Goal: Navigation & Orientation: Find specific page/section

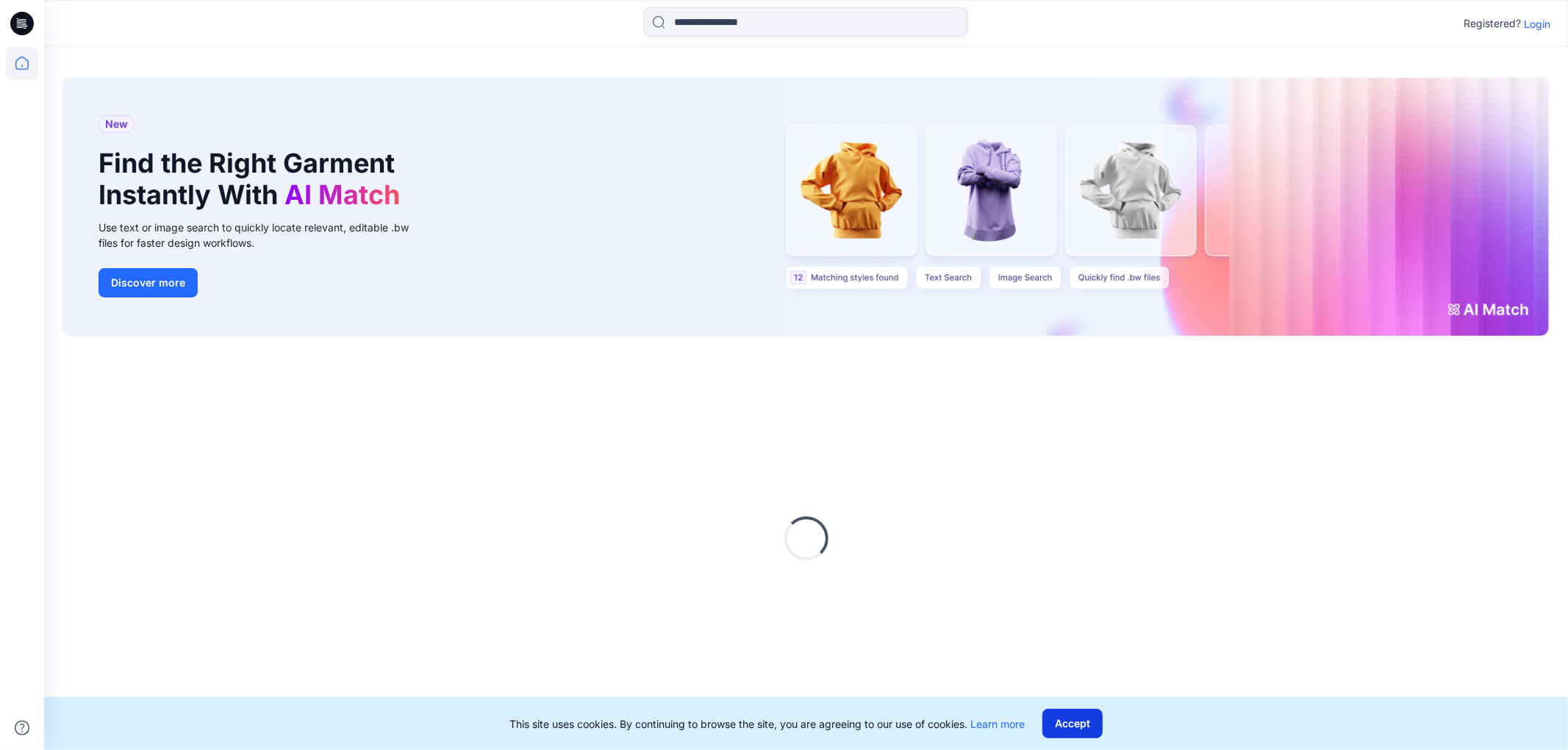
click at [1079, 722] on button "Accept" at bounding box center [1072, 724] width 60 height 30
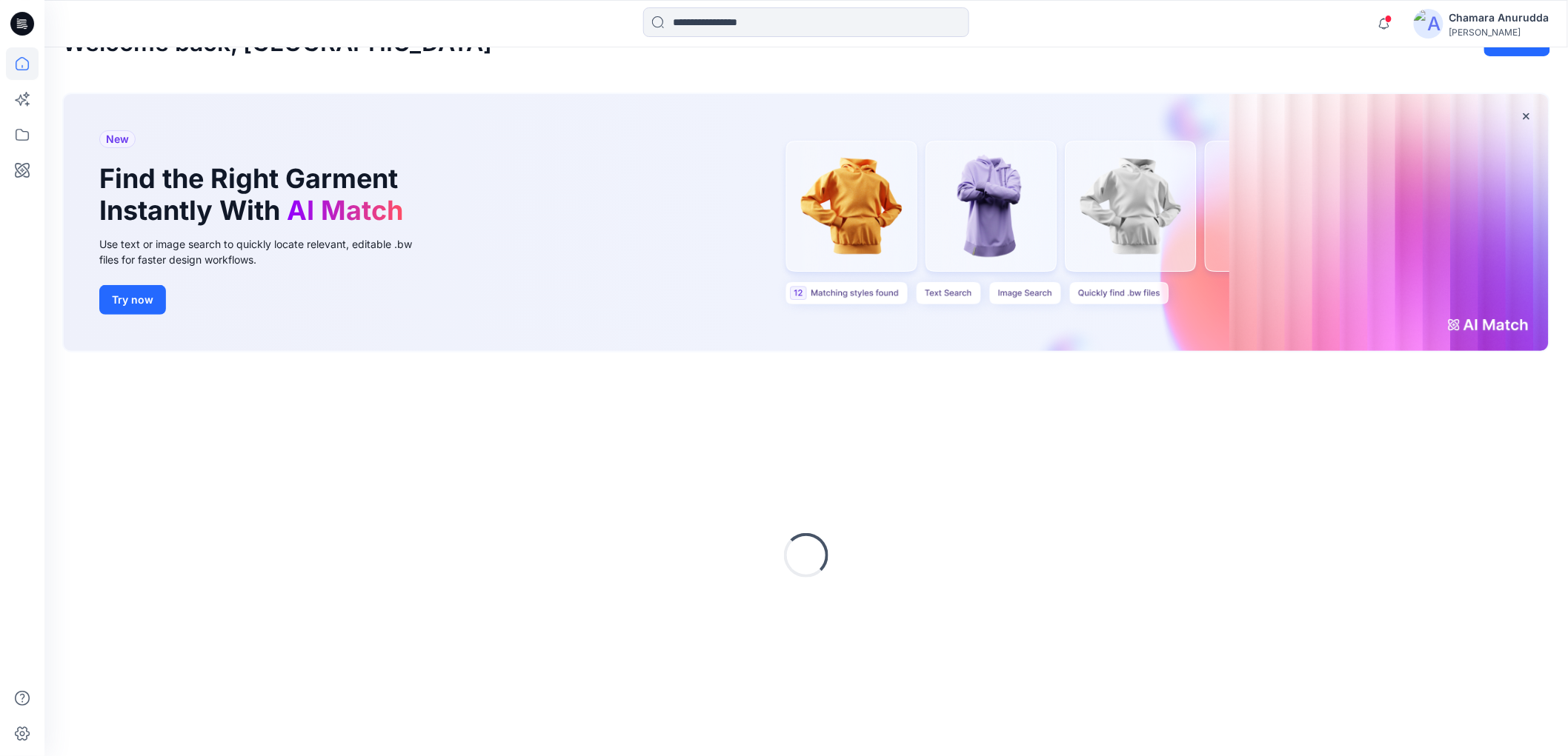
scroll to position [37, 0]
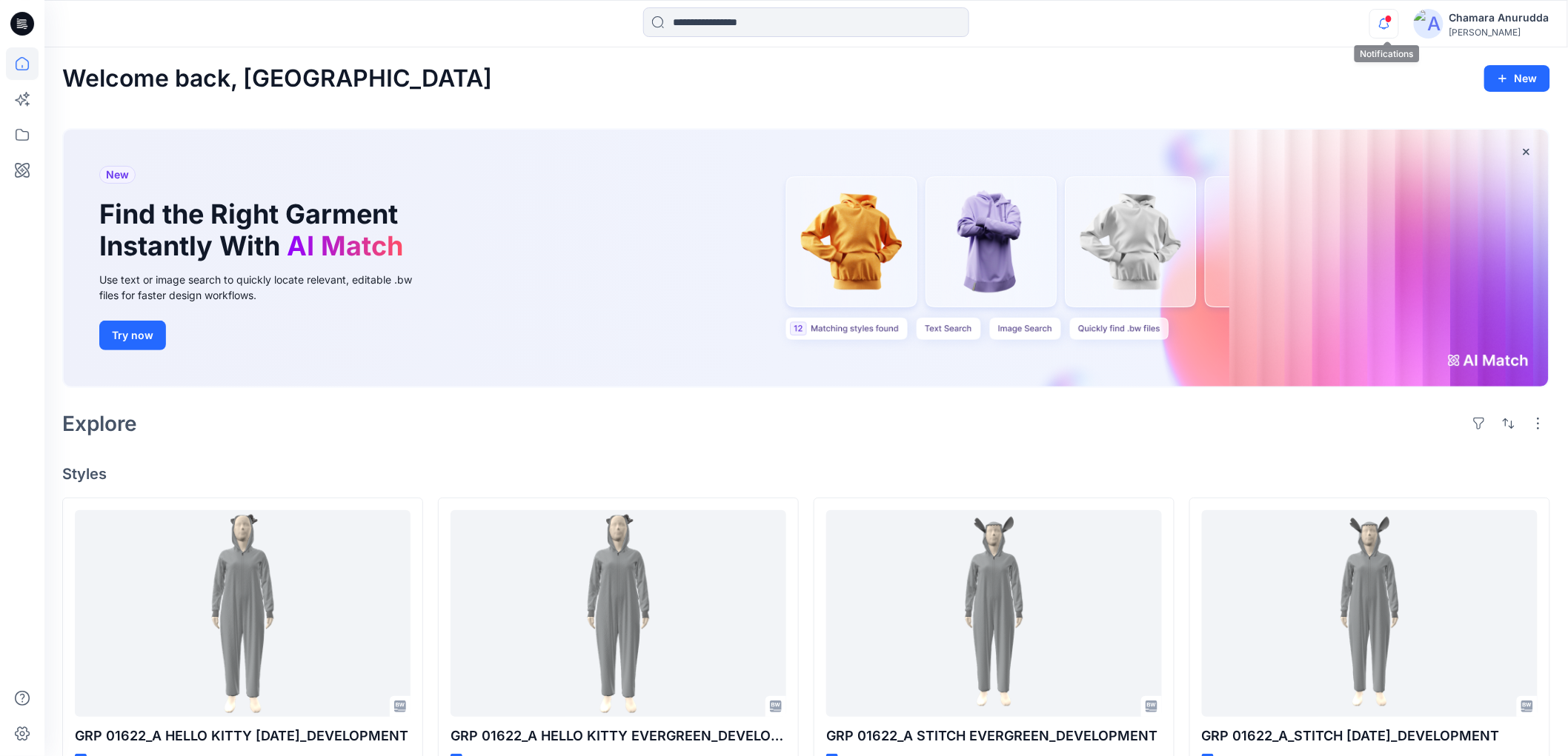
click at [1379, 31] on icon "button" at bounding box center [1384, 23] width 28 height 30
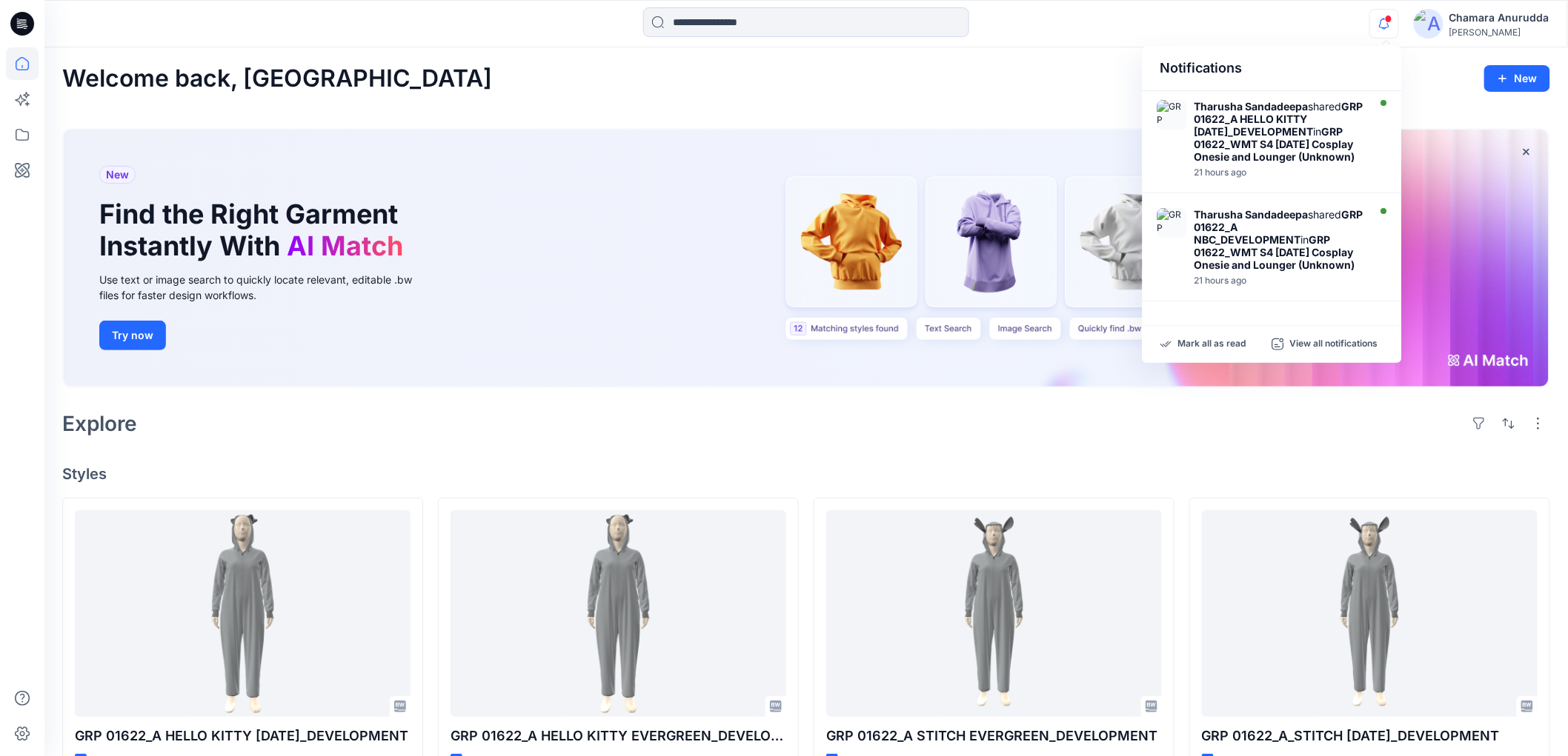
click at [968, 60] on div "Welcome back, Chamara New New Find the Right Garment Instantly With AI Match Us…" at bounding box center [806, 746] width 1524 height 1398
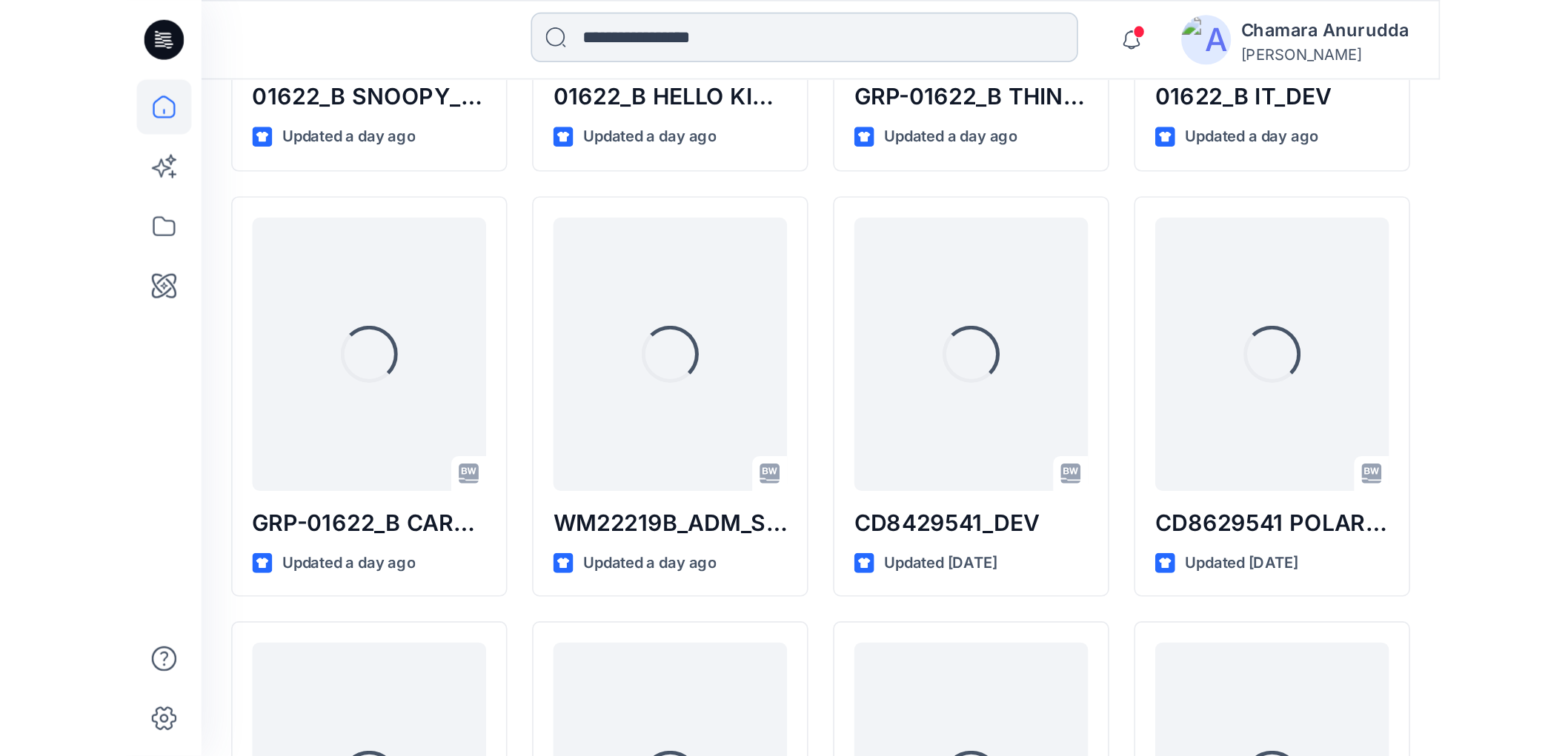
scroll to position [793, 0]
